Goal: Task Accomplishment & Management: Use online tool/utility

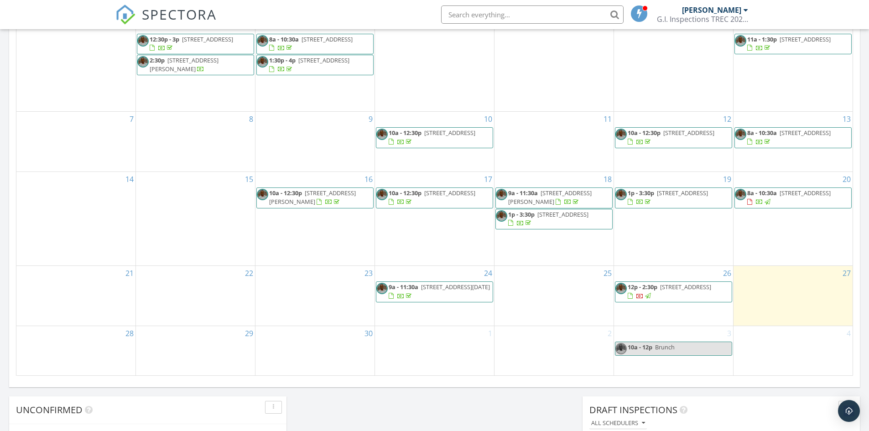
scroll to position [502, 0]
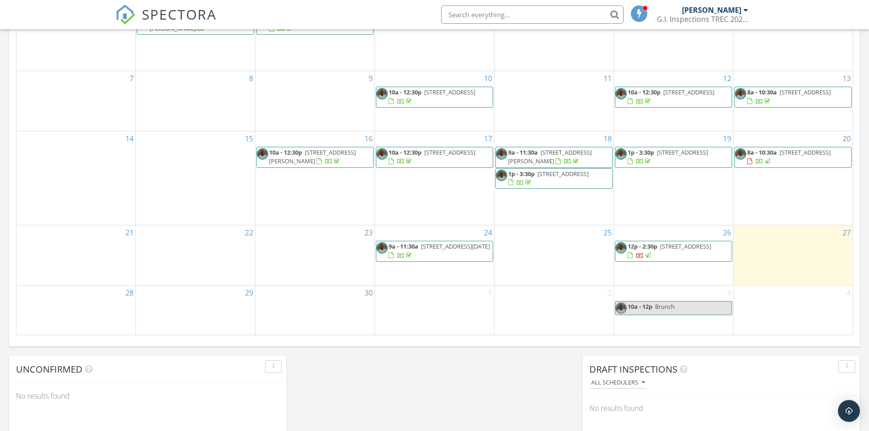
click at [660, 250] on span "[STREET_ADDRESS]" at bounding box center [685, 246] width 51 height 8
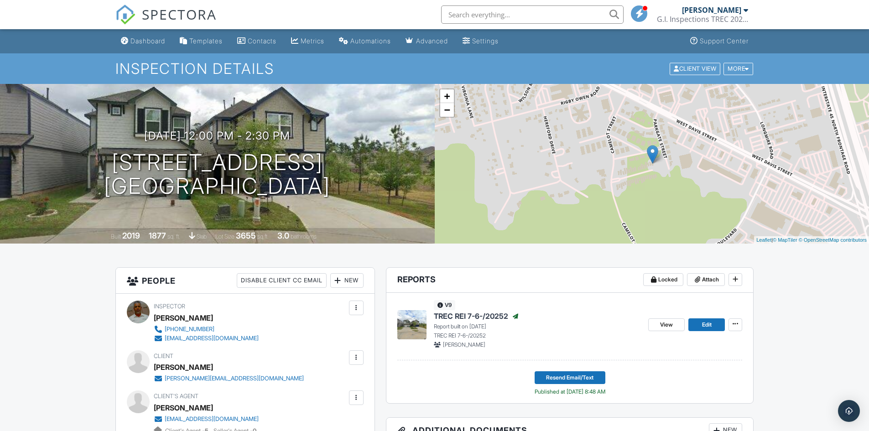
click at [440, 313] on span "TREC REI 7-6-/20252" at bounding box center [471, 316] width 74 height 10
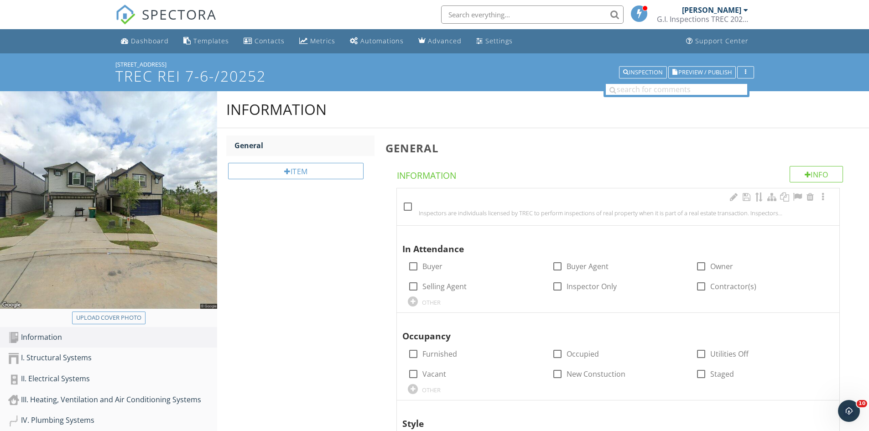
click at [409, 203] on div at bounding box center [408, 207] width 16 height 16
checkbox input "true"
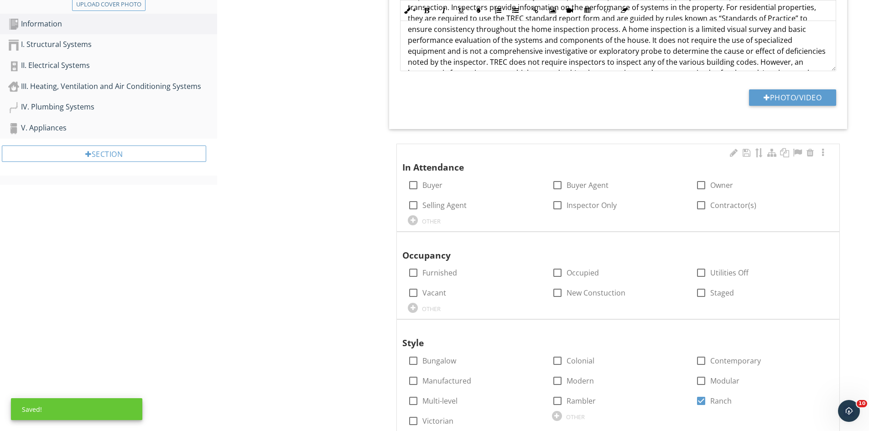
scroll to position [319, 0]
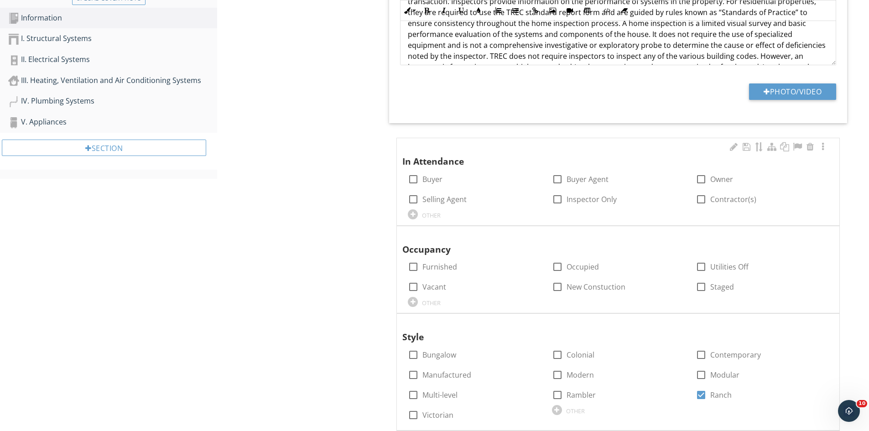
click at [403, 174] on div "In Attendance check_box_outline_blank Buyer check_box_outline_blank Buyer Agent…" at bounding box center [618, 181] width 443 height 87
click at [396, 284] on span "check Location edit Inline Style XLarge Large Normal Small Light Small/Light Bo…" at bounding box center [620, 297] width 469 height 842
click at [412, 284] on div at bounding box center [414, 287] width 16 height 16
checkbox input "true"
drag, startPoint x: 412, startPoint y: 393, endPoint x: 419, endPoint y: 386, distance: 9.7
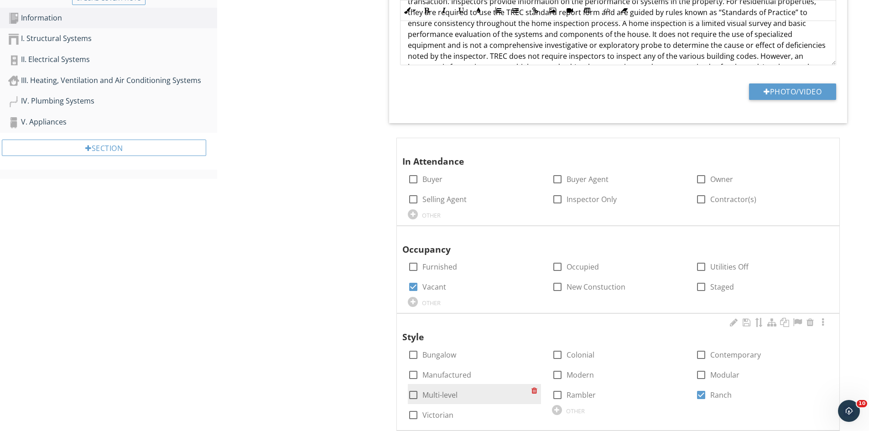
click at [412, 393] on div at bounding box center [414, 395] width 16 height 16
checkbox input "true"
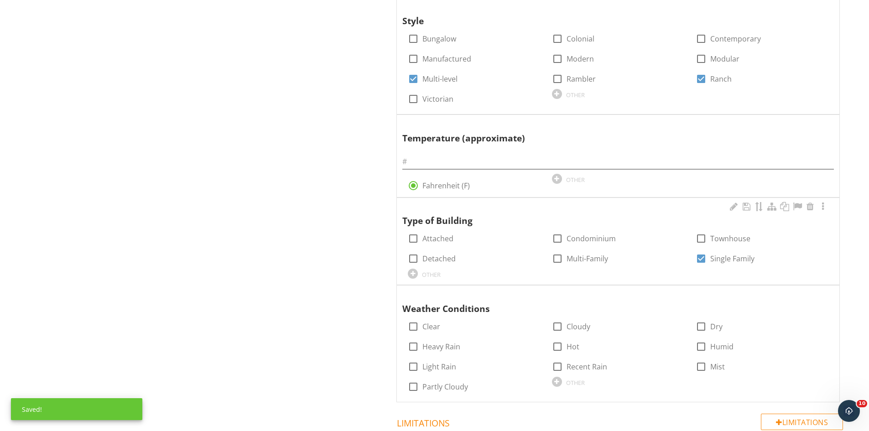
scroll to position [639, 0]
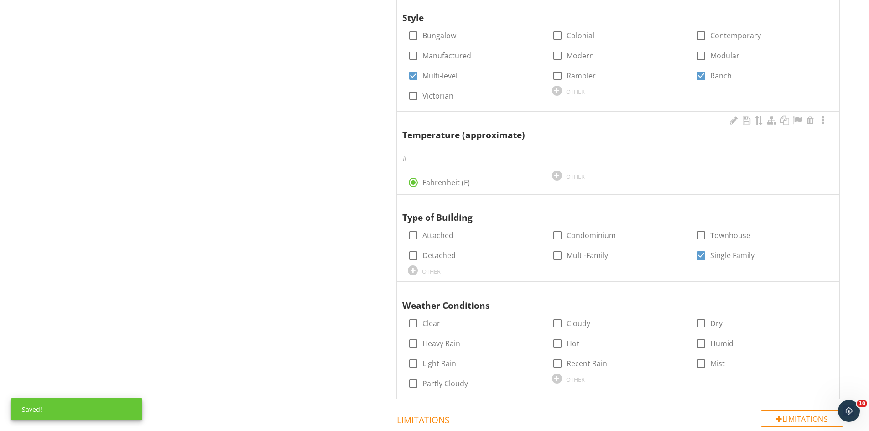
click at [433, 152] on input "text" at bounding box center [618, 158] width 432 height 15
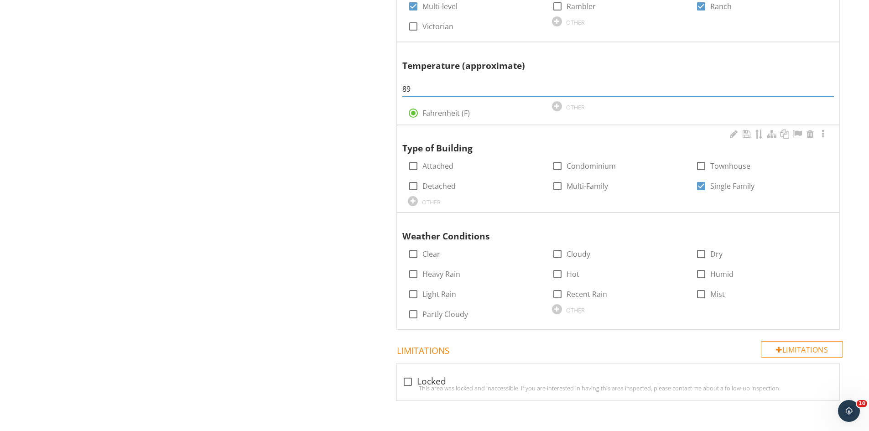
scroll to position [709, 0]
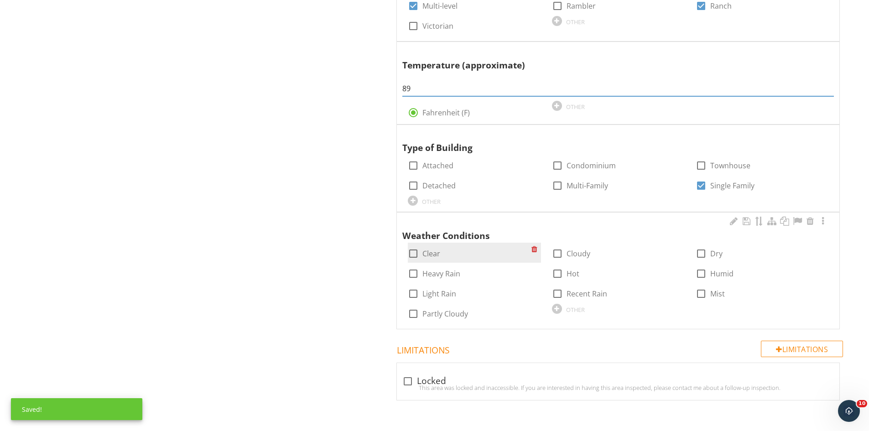
type input "89"
click at [414, 255] on div at bounding box center [414, 254] width 16 height 16
checkbox input "true"
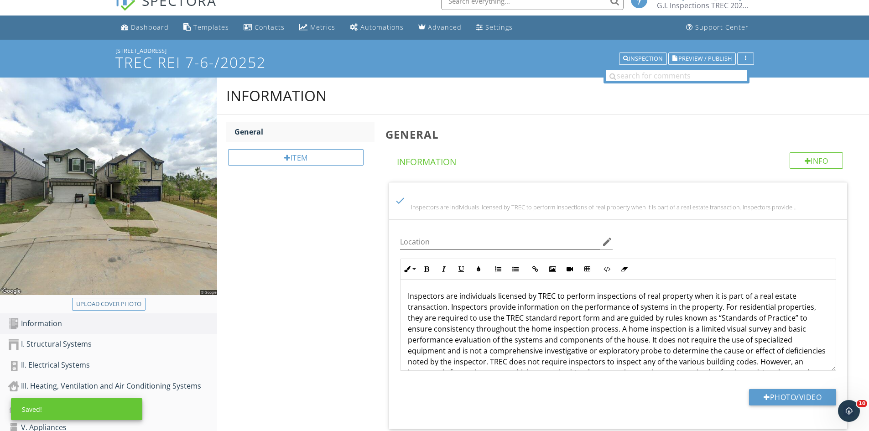
scroll to position [0, 0]
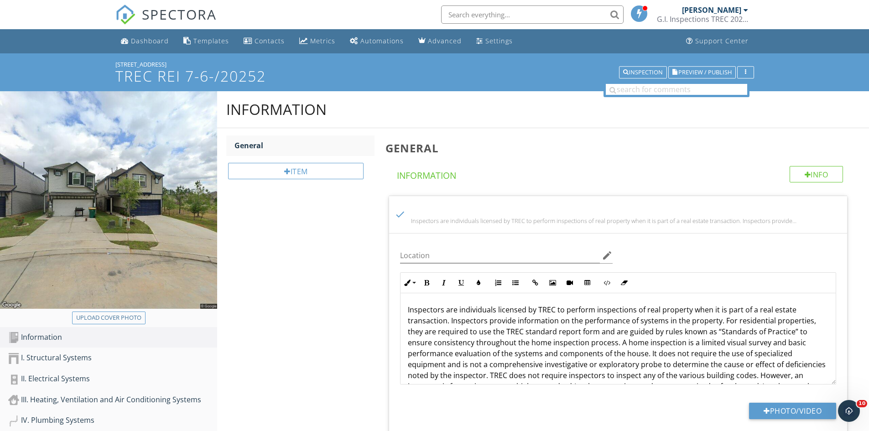
drag, startPoint x: 169, startPoint y: 63, endPoint x: 102, endPoint y: 68, distance: 66.8
click at [102, 68] on div "104 Camelot Pl Ct TREC REI 7-6-/20252 Inspection Preview / Publish" at bounding box center [434, 72] width 869 height 38
click at [171, 62] on div "104 Camelot Pl Ct" at bounding box center [434, 64] width 639 height 7
click at [165, 62] on div "104 Camelot Pl Ct" at bounding box center [434, 64] width 639 height 7
click at [164, 64] on div "104 Camelot Pl Ct" at bounding box center [434, 64] width 639 height 7
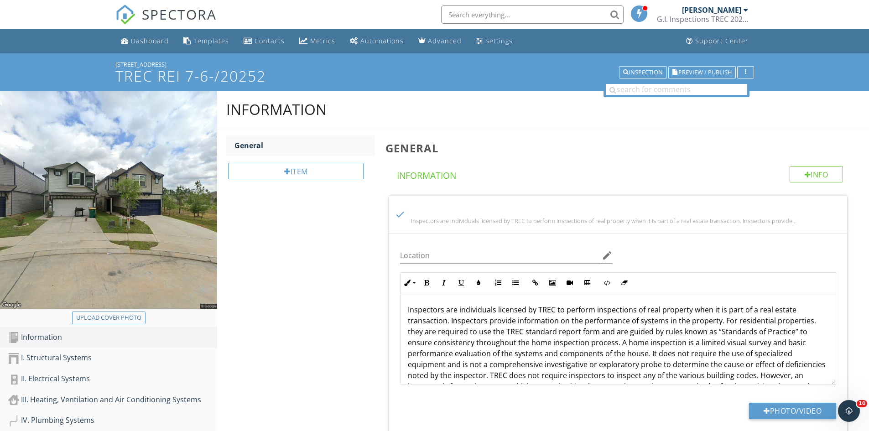
click at [164, 64] on div "104 Camelot Pl Ct" at bounding box center [434, 64] width 639 height 7
click at [159, 62] on div "104 Camelot Pl Ct" at bounding box center [434, 64] width 639 height 7
drag, startPoint x: 164, startPoint y: 63, endPoint x: 110, endPoint y: 64, distance: 54.3
click at [110, 64] on div "104 Camelot Pl Ct TREC REI 7-6-/20252 Inspection Preview / Publish" at bounding box center [434, 72] width 869 height 38
copy div "104 Camelot Pl Ct"
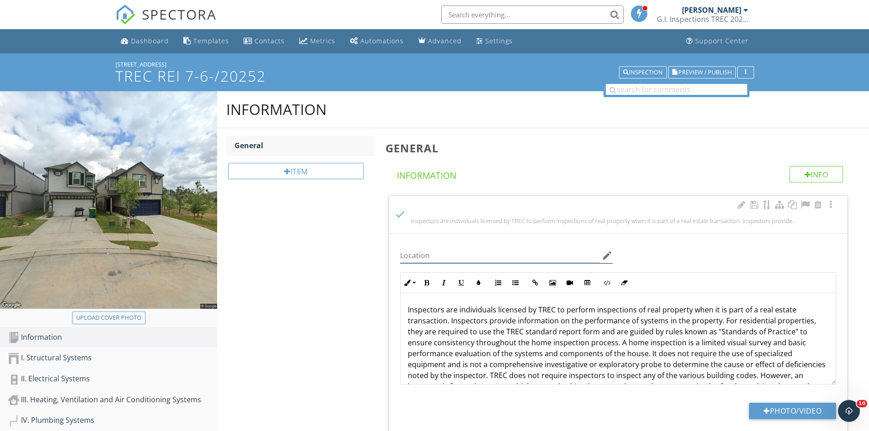
click at [411, 259] on input "Location" at bounding box center [500, 255] width 200 height 15
paste input "104 Camelot Pl Ct"
type input "104 Camelot Pl Ct"
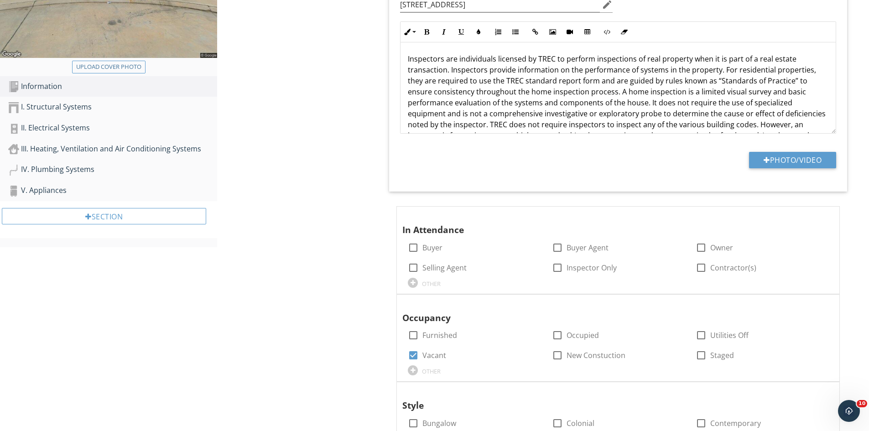
scroll to position [274, 0]
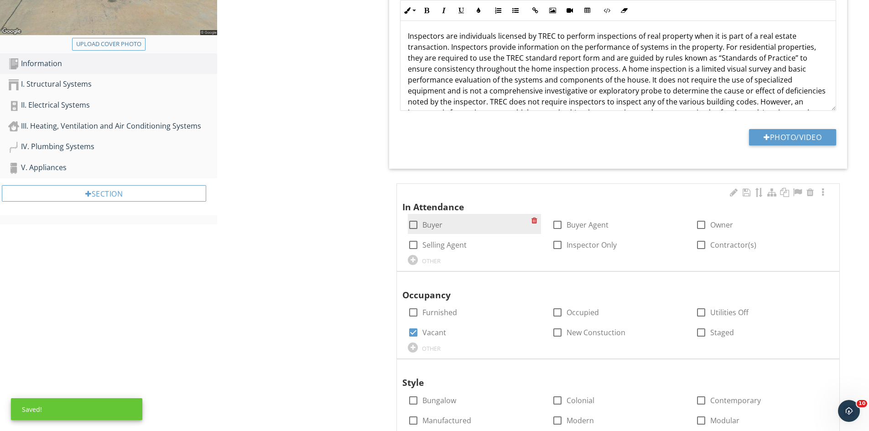
click at [421, 225] on div "check_box_outline_blank Buyer" at bounding box center [425, 224] width 35 height 11
click at [416, 224] on div at bounding box center [414, 225] width 16 height 16
checkbox input "true"
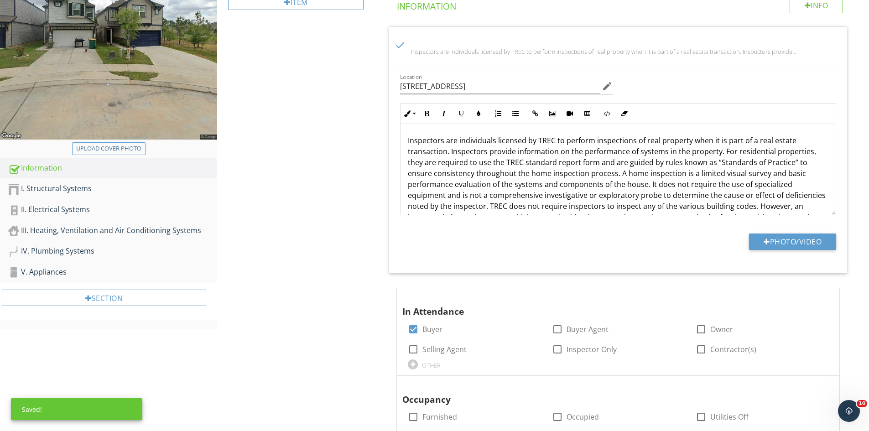
scroll to position [0, 0]
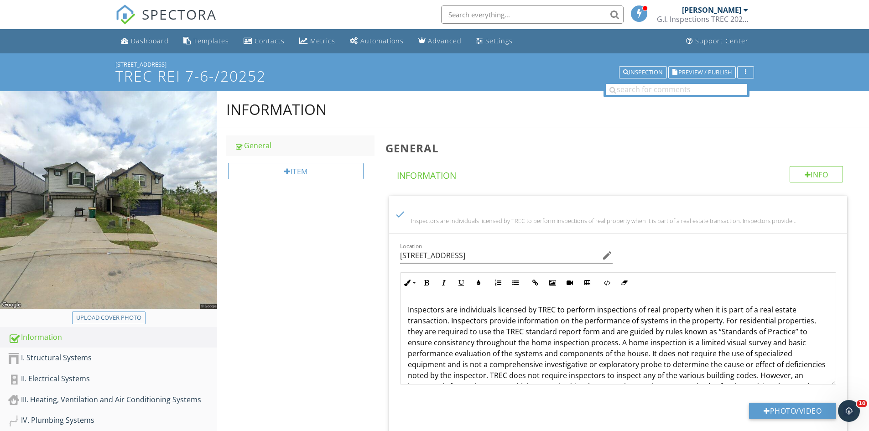
drag, startPoint x: 177, startPoint y: 63, endPoint x: 108, endPoint y: 62, distance: 69.8
click at [108, 62] on div "104 Camelot Pl Ct TREC REI 7-6-/20252 Inspection Preview / Publish" at bounding box center [434, 72] width 869 height 38
copy div "104 Camelot Pl Ct"
click at [748, 9] on link "Clifford Joe G.I. Inspections TREC 20252" at bounding box center [704, 14] width 94 height 29
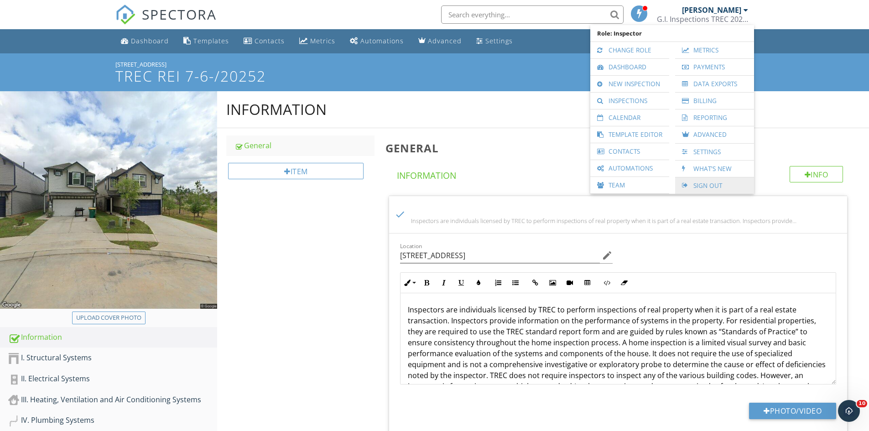
click at [711, 185] on link "Sign Out" at bounding box center [715, 185] width 70 height 16
